Goal: Information Seeking & Learning: Learn about a topic

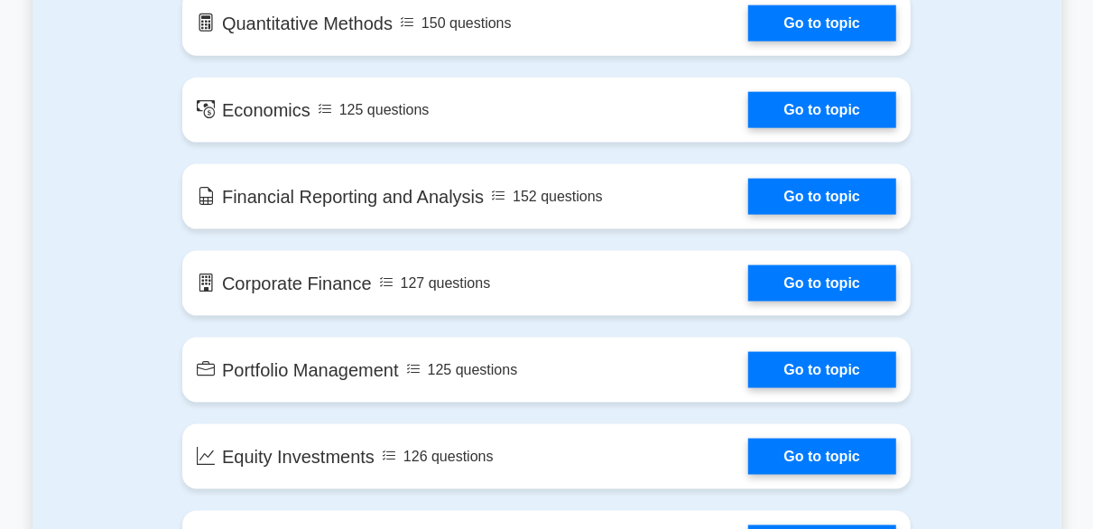
scroll to position [1101, 0]
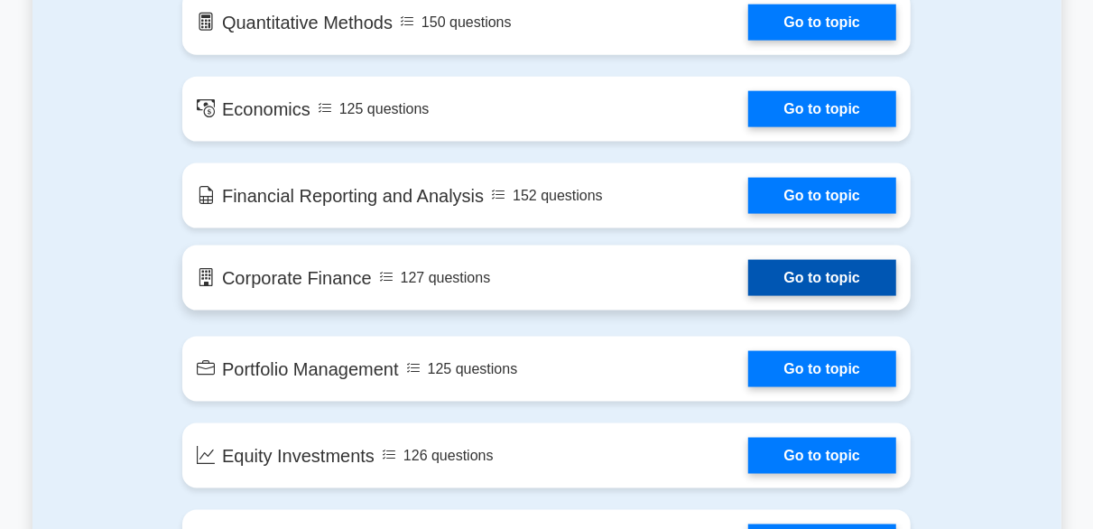
click at [792, 288] on link "Go to topic" at bounding box center [822, 278] width 148 height 36
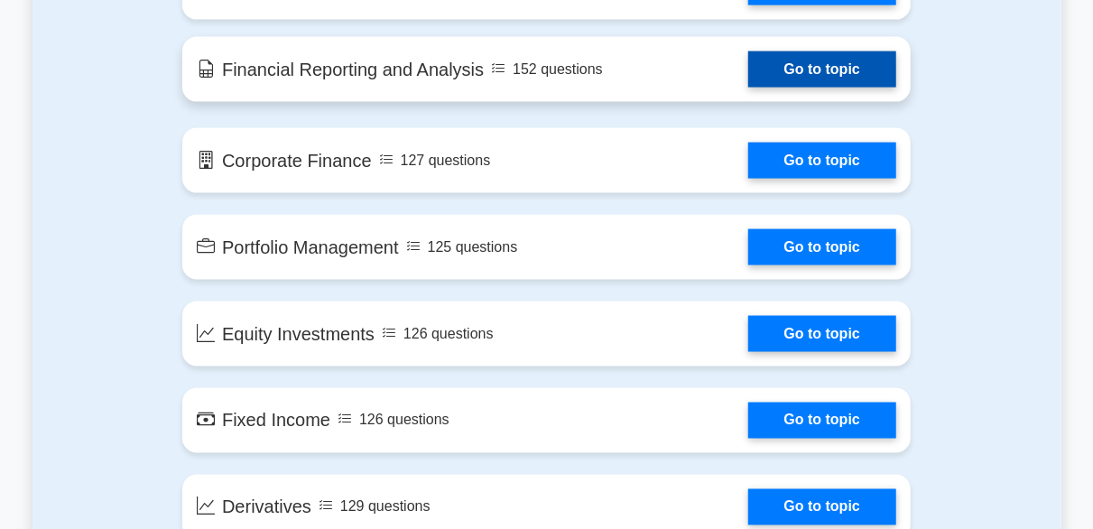
scroll to position [1222, 0]
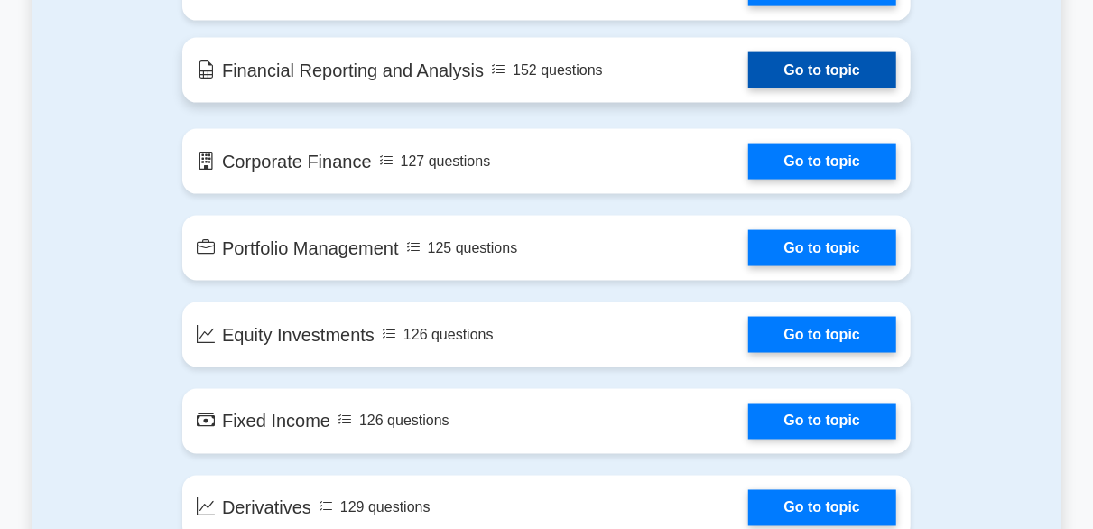
click at [853, 66] on link "Go to topic" at bounding box center [822, 70] width 148 height 36
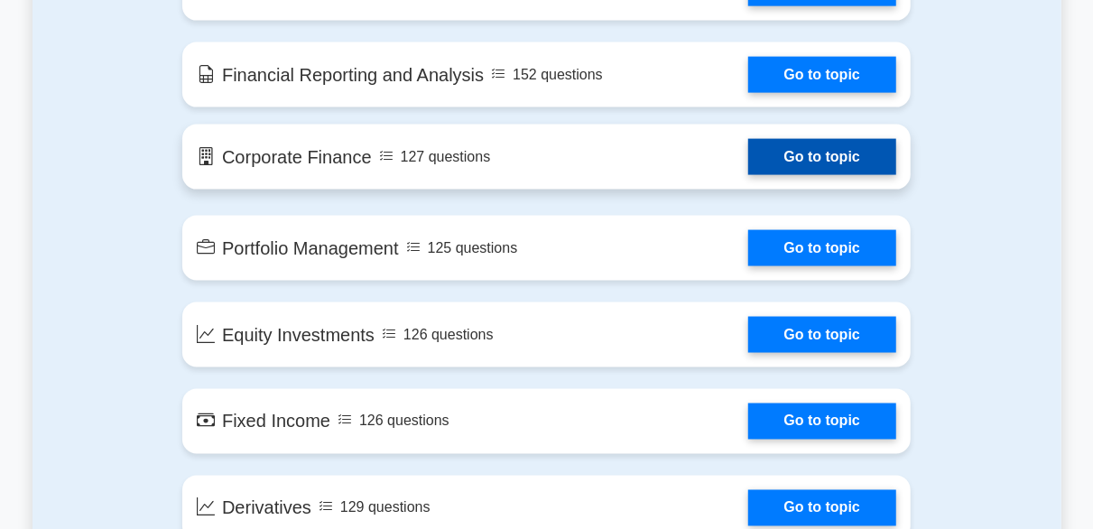
click at [816, 151] on link "Go to topic" at bounding box center [822, 157] width 148 height 36
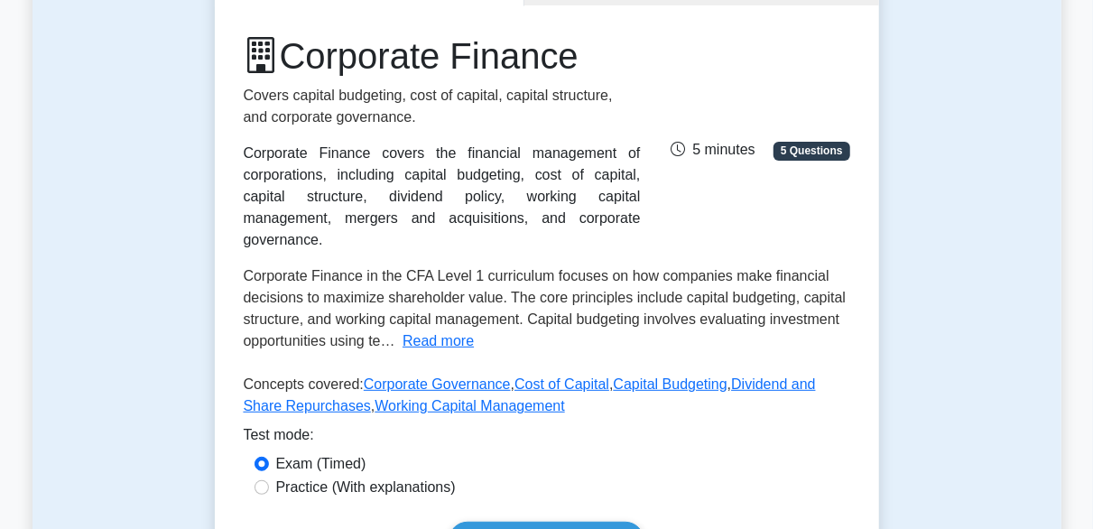
scroll to position [208, 0]
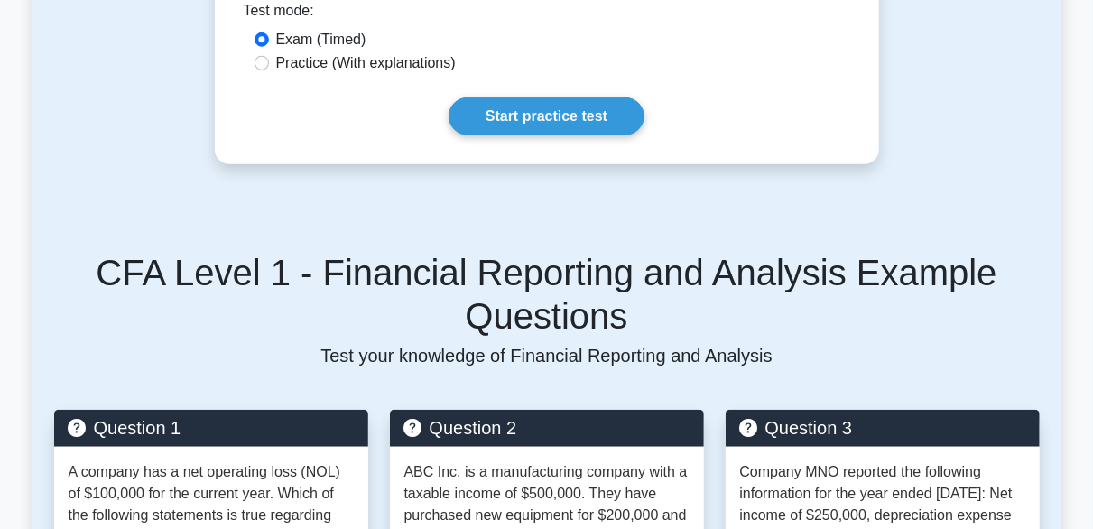
scroll to position [991, 0]
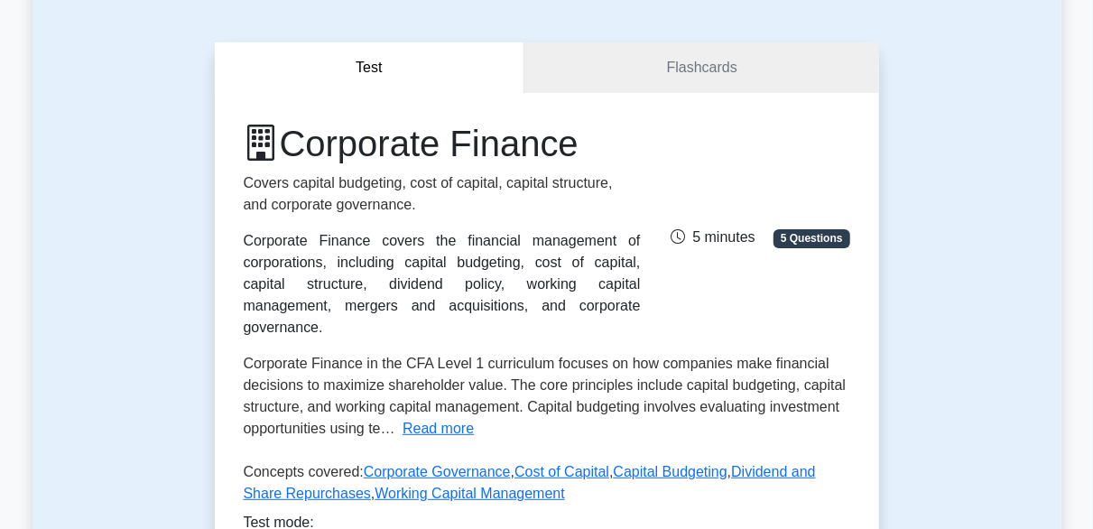
scroll to position [142, 0]
